Goal: Task Accomplishment & Management: Manage account settings

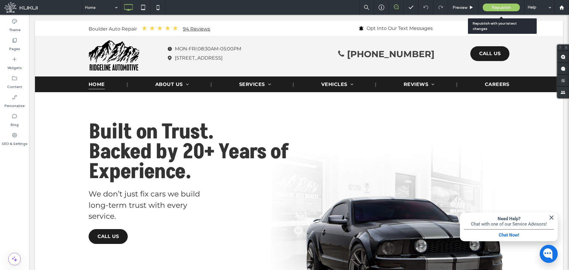
click at [499, 7] on span "Republish" at bounding box center [500, 7] width 19 height 5
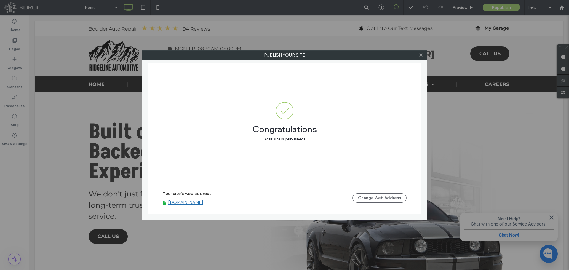
click at [420, 55] on icon at bounding box center [421, 55] width 4 height 4
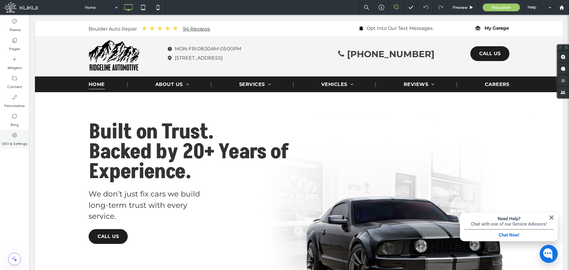
click at [21, 138] on div "SEO & Settings" at bounding box center [14, 139] width 29 height 19
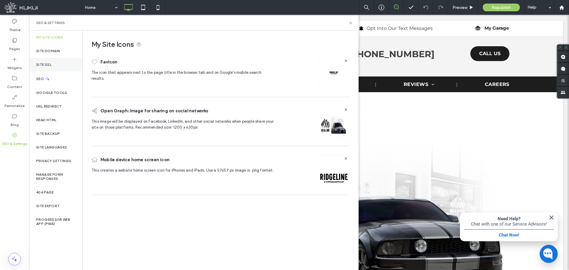
click at [50, 59] on div "Site SSL" at bounding box center [55, 65] width 53 height 14
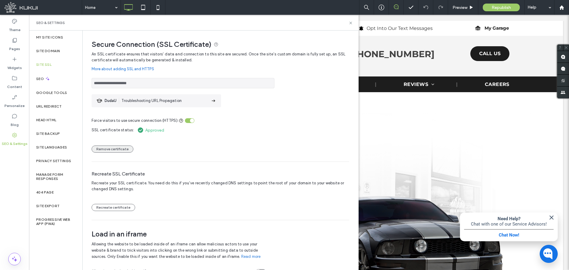
click at [121, 150] on button "Remove certificate" at bounding box center [113, 148] width 42 height 7
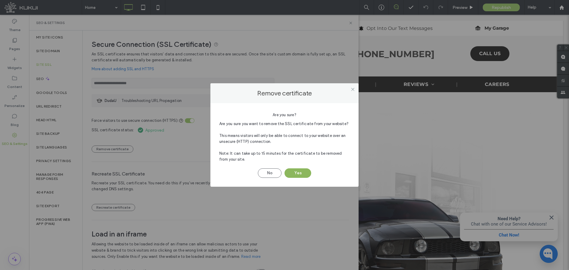
click at [301, 173] on button "Yes" at bounding box center [297, 172] width 27 height 9
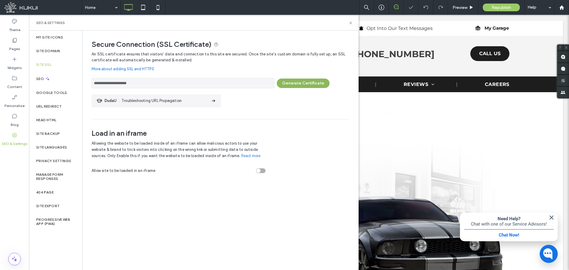
click at [288, 87] on button "Generate Certificate" at bounding box center [303, 82] width 53 height 9
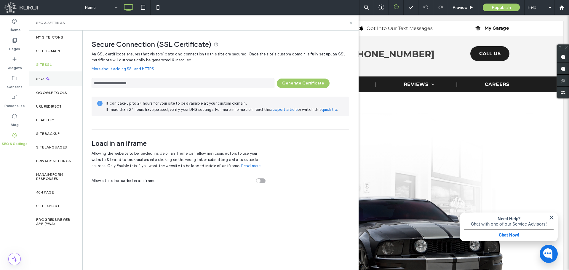
click at [48, 84] on div "SEO" at bounding box center [55, 78] width 53 height 15
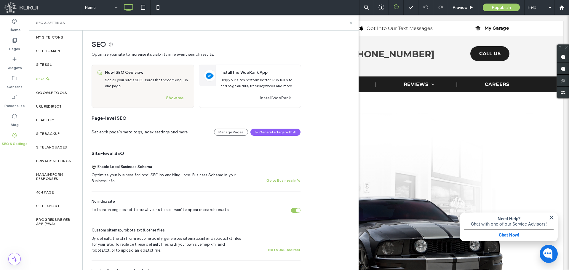
click at [295, 212] on div "Tell search engines not to crawl your site so it won’t appear in search results." at bounding box center [295, 210] width 9 height 5
click at [60, 66] on div "Site SSL" at bounding box center [55, 65] width 53 height 14
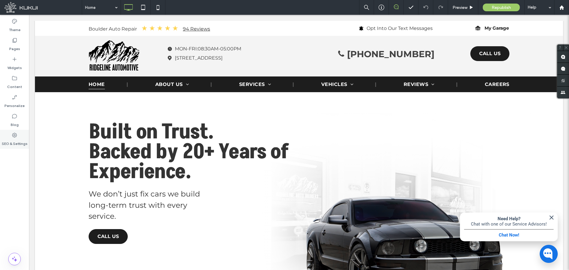
click at [15, 132] on div "SEO & Settings" at bounding box center [14, 139] width 29 height 19
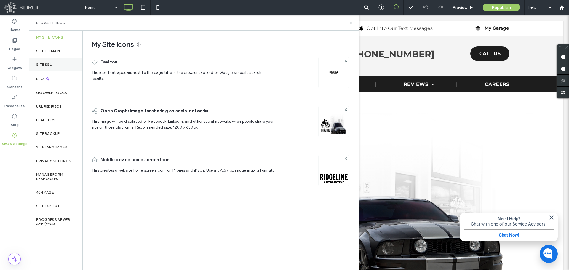
click at [53, 70] on div "Site SSL" at bounding box center [55, 65] width 53 height 14
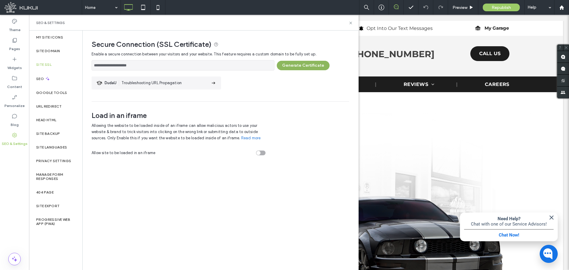
click at [314, 63] on button "Generate Certificate" at bounding box center [303, 65] width 53 height 9
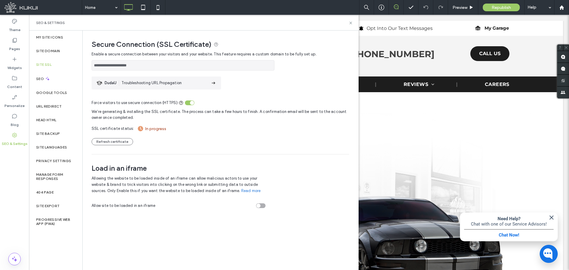
click at [181, 19] on div "SEO & Settings" at bounding box center [193, 23] width 329 height 16
click at [43, 52] on label "Site Domain" at bounding box center [48, 51] width 24 height 4
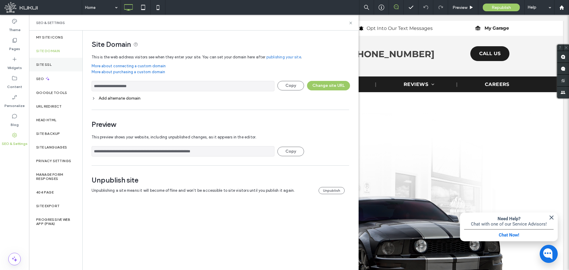
click at [47, 61] on div "Site SSL" at bounding box center [55, 65] width 53 height 14
